Goal: Contribute content

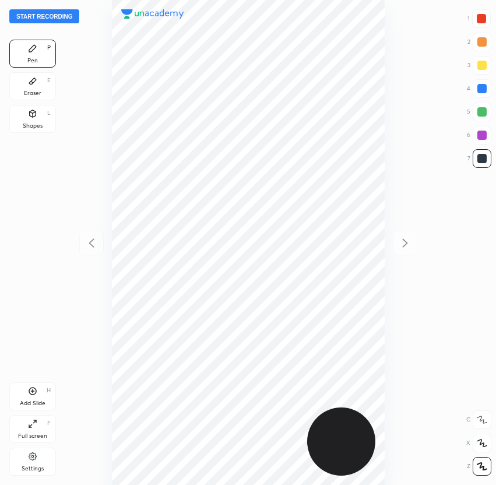
scroll to position [485, 310]
click at [17, 15] on button "Start recording" at bounding box center [44, 16] width 70 height 14
click at [486, 20] on div at bounding box center [481, 18] width 19 height 19
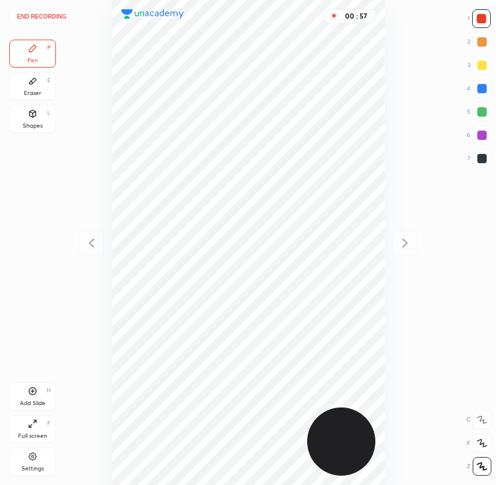
click at [485, 116] on div at bounding box center [482, 112] width 19 height 19
click at [485, 162] on div at bounding box center [482, 158] width 9 height 9
click at [484, 19] on div at bounding box center [481, 18] width 9 height 9
click at [33, 395] on icon at bounding box center [32, 391] width 9 height 9
click at [489, 161] on div at bounding box center [482, 158] width 19 height 19
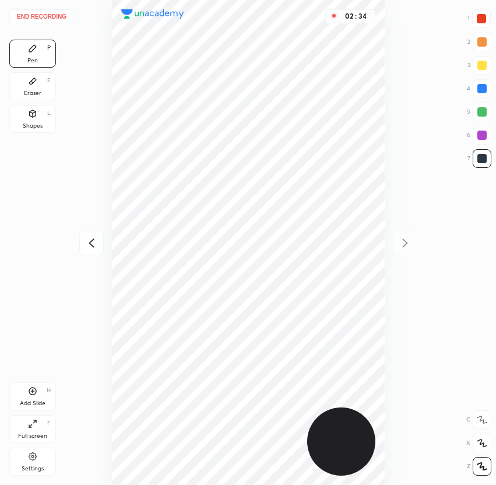
click at [482, 16] on div at bounding box center [481, 18] width 9 height 9
click at [97, 247] on icon at bounding box center [92, 243] width 14 height 14
click at [402, 254] on div at bounding box center [405, 243] width 24 height 24
drag, startPoint x: 398, startPoint y: 250, endPoint x: 391, endPoint y: 247, distance: 7.8
click at [398, 250] on div "03 : 16" at bounding box center [248, 242] width 310 height 485
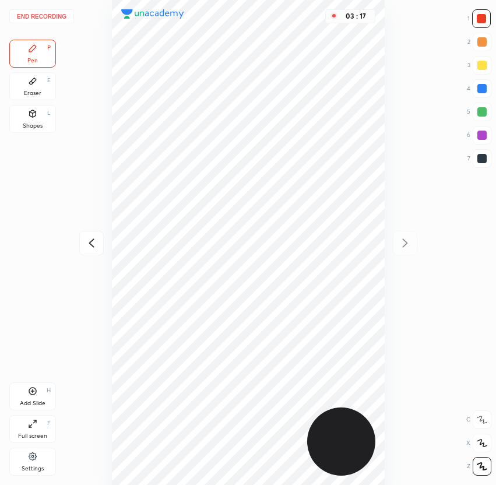
drag, startPoint x: 26, startPoint y: 387, endPoint x: 74, endPoint y: 336, distance: 70.1
click at [26, 387] on div "Add Slide H" at bounding box center [32, 396] width 47 height 28
click at [483, 154] on div at bounding box center [482, 158] width 9 height 9
click at [86, 238] on icon at bounding box center [92, 243] width 14 height 14
click at [408, 244] on icon at bounding box center [405, 243] width 14 height 14
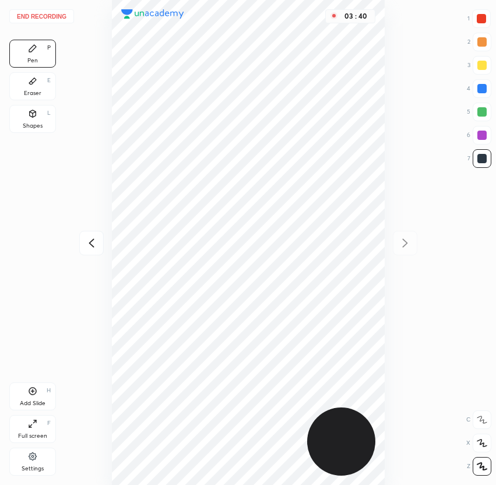
click at [89, 241] on icon at bounding box center [92, 243] width 14 height 14
drag, startPoint x: 403, startPoint y: 251, endPoint x: 403, endPoint y: 240, distance: 10.5
click at [403, 251] on div at bounding box center [405, 243] width 24 height 24
click at [485, 91] on div at bounding box center [482, 88] width 9 height 9
click at [89, 250] on icon at bounding box center [92, 243] width 14 height 14
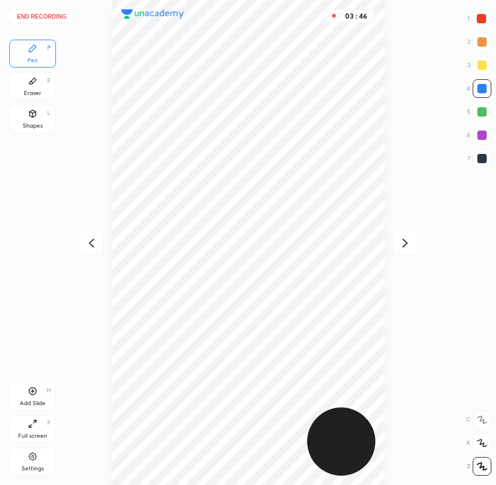
click at [409, 251] on div at bounding box center [405, 243] width 24 height 24
click at [486, 163] on div at bounding box center [482, 158] width 19 height 19
drag, startPoint x: 490, startPoint y: 97, endPoint x: 483, endPoint y: 97, distance: 6.4
click at [489, 97] on div "4" at bounding box center [479, 88] width 24 height 19
click at [485, 84] on div at bounding box center [482, 88] width 9 height 9
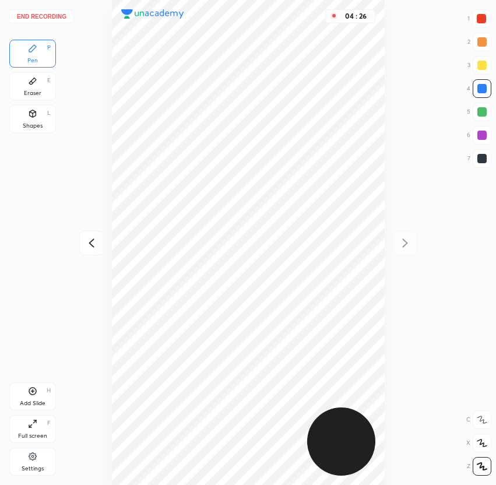
click at [482, 162] on div at bounding box center [482, 158] width 9 height 9
drag, startPoint x: 483, startPoint y: 135, endPoint x: 476, endPoint y: 138, distance: 7.0
click at [483, 135] on div at bounding box center [482, 135] width 9 height 9
click at [50, 15] on button "End recording" at bounding box center [41, 16] width 65 height 14
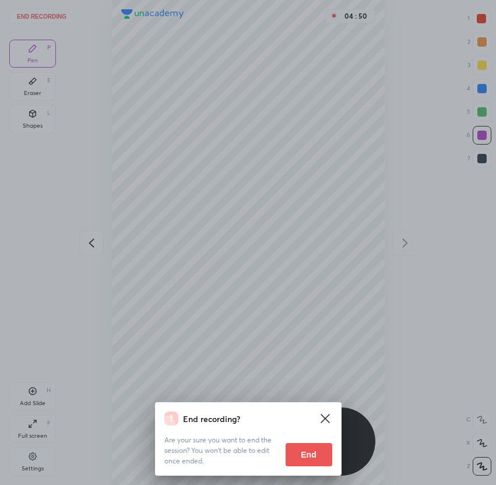
click at [313, 461] on button "End" at bounding box center [309, 454] width 47 height 23
